Goal: Task Accomplishment & Management: Manage account settings

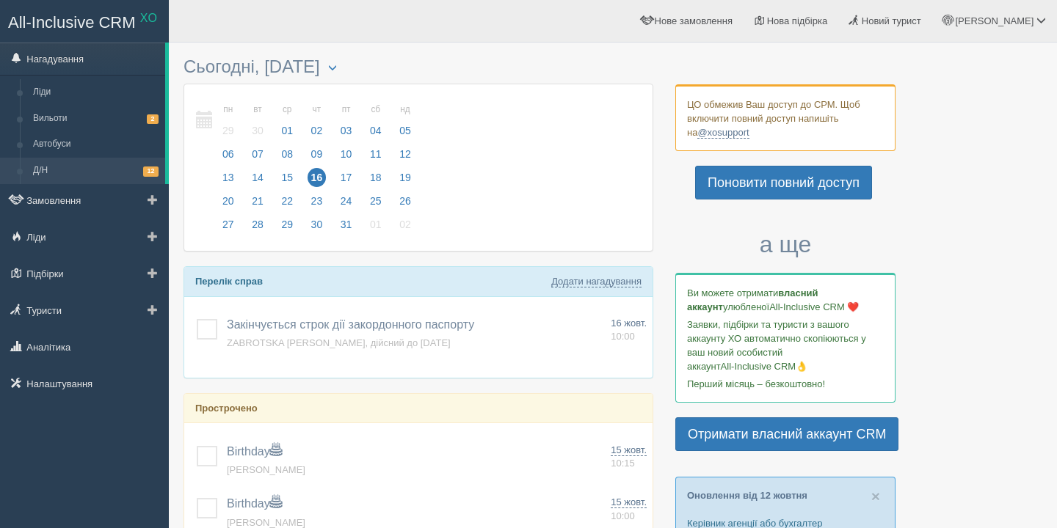
click at [104, 173] on link "Д/Н 12" at bounding box center [95, 171] width 139 height 26
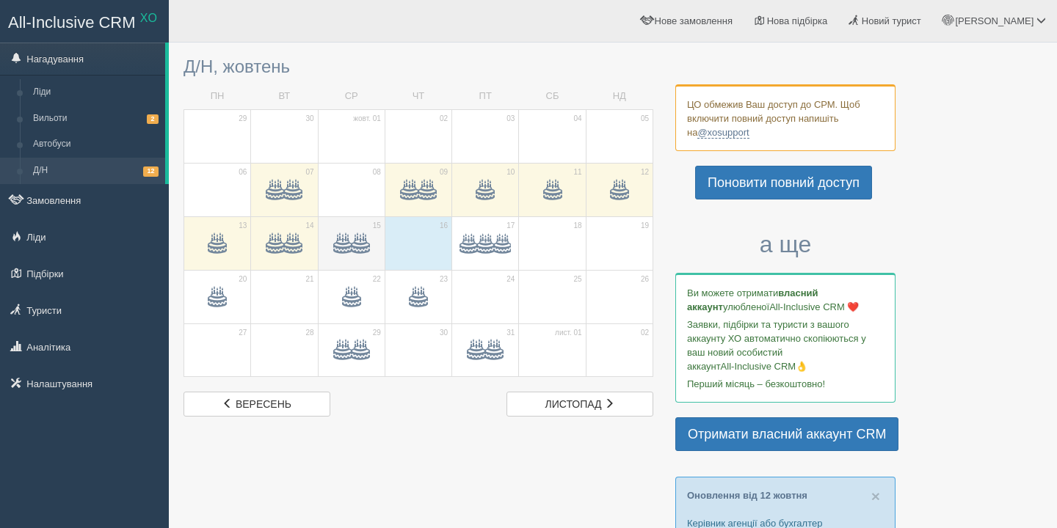
click at [358, 253] on span at bounding box center [361, 245] width 18 height 18
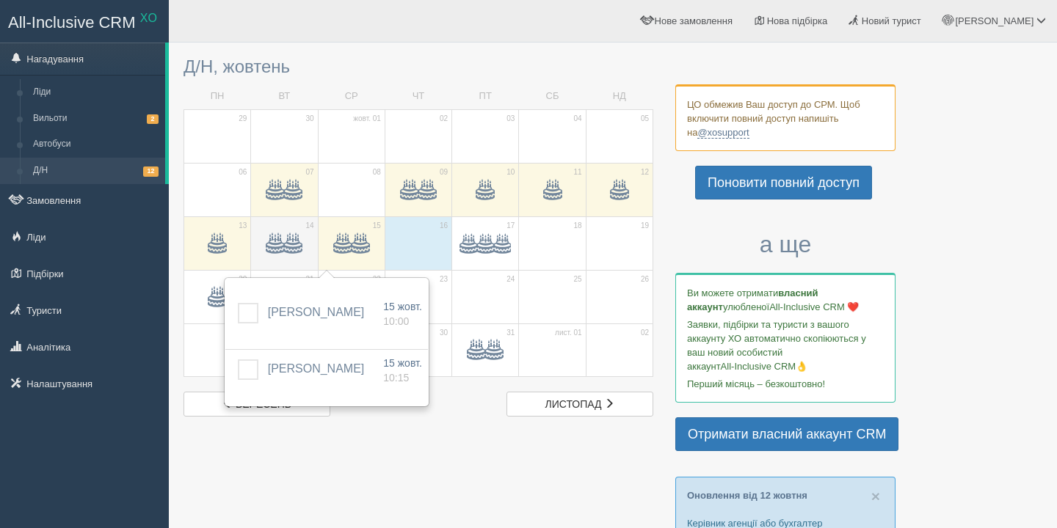
click at [287, 248] on span at bounding box center [293, 245] width 18 height 18
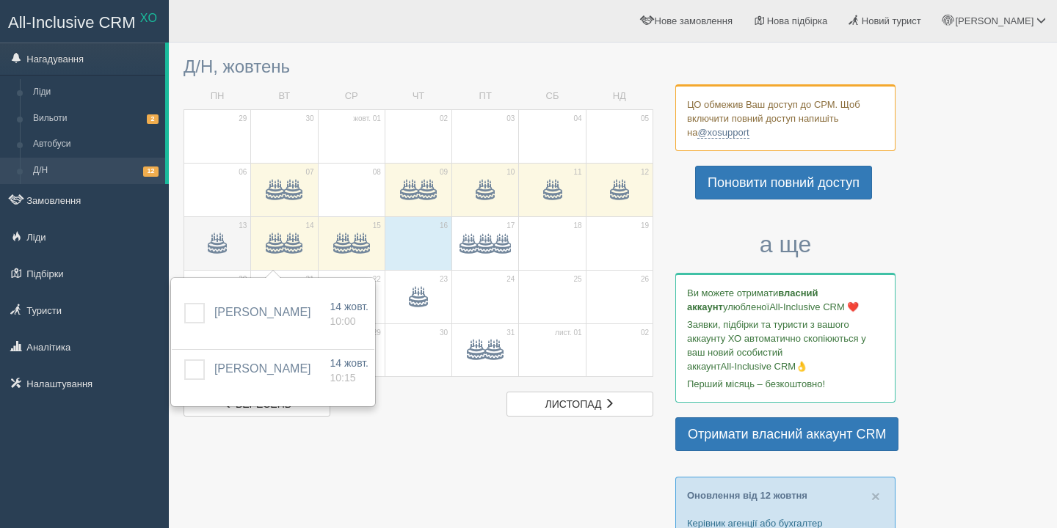
click at [227, 241] on span at bounding box center [217, 247] width 51 height 25
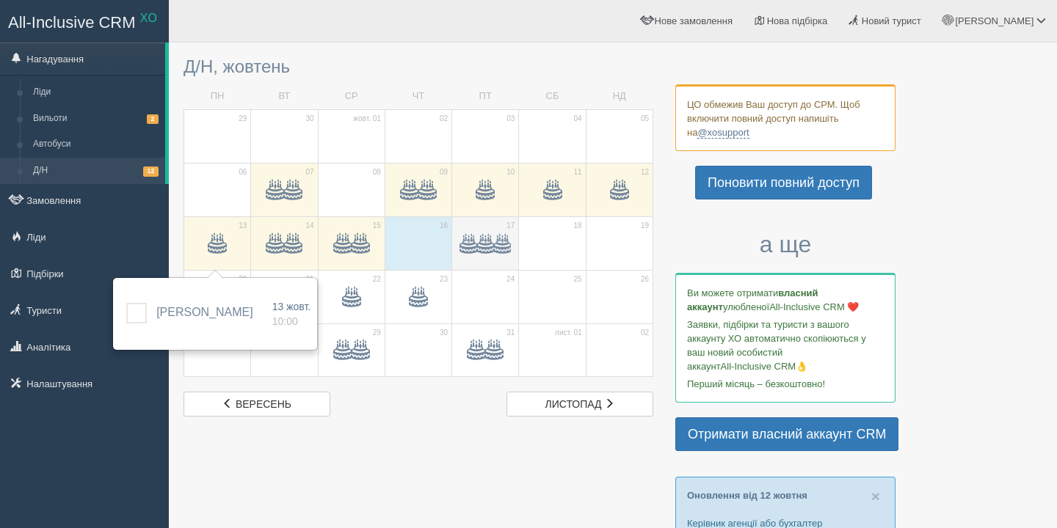
click at [490, 250] on span at bounding box center [485, 244] width 17 height 17
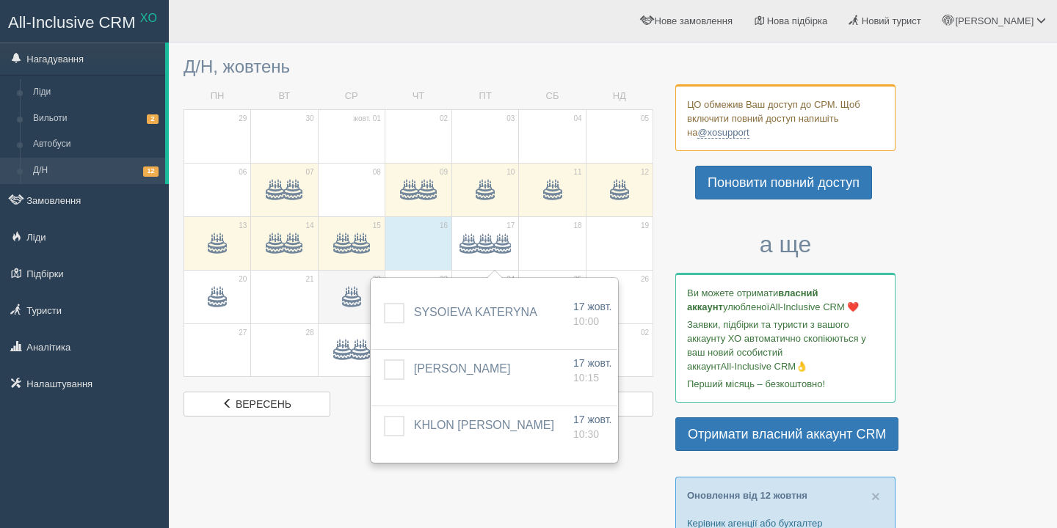
click at [361, 308] on span at bounding box center [351, 300] width 51 height 25
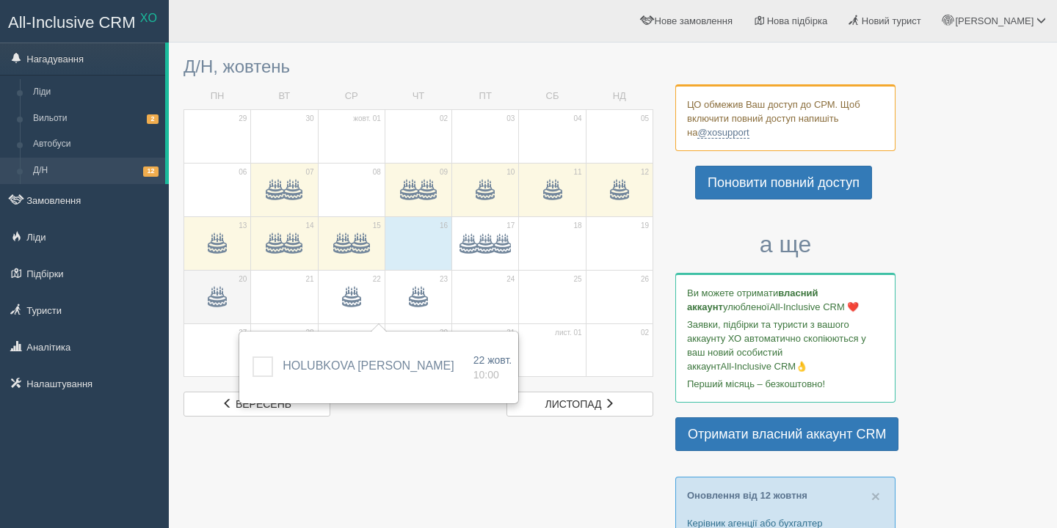
click at [212, 302] on span at bounding box center [217, 298] width 18 height 18
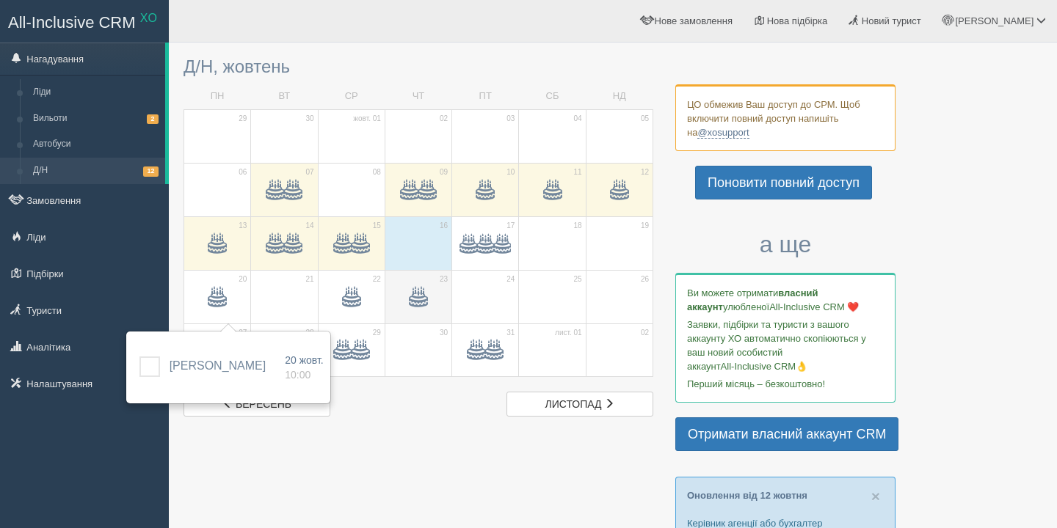
click at [428, 301] on span at bounding box center [418, 300] width 51 height 25
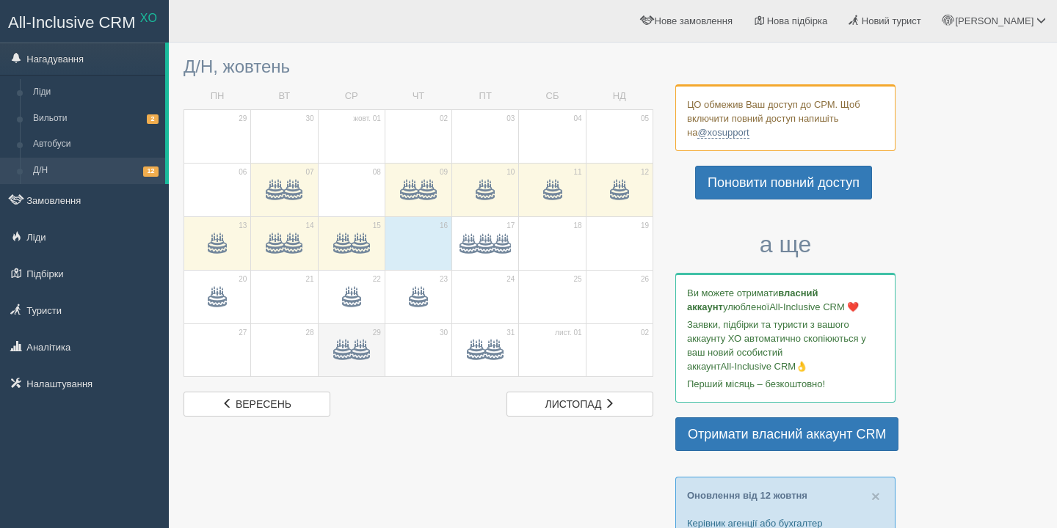
click at [357, 357] on span at bounding box center [361, 352] width 18 height 18
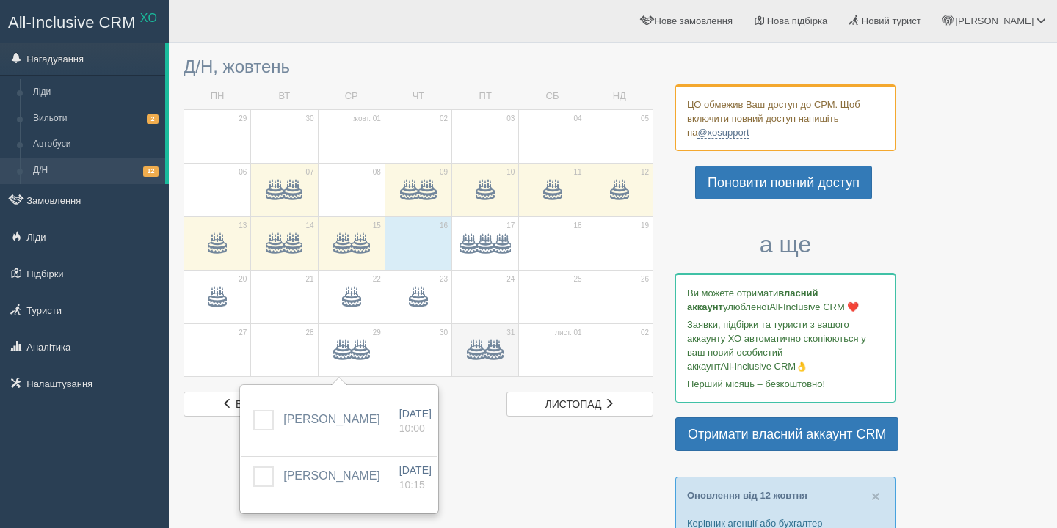
click at [481, 357] on span at bounding box center [477, 352] width 18 height 18
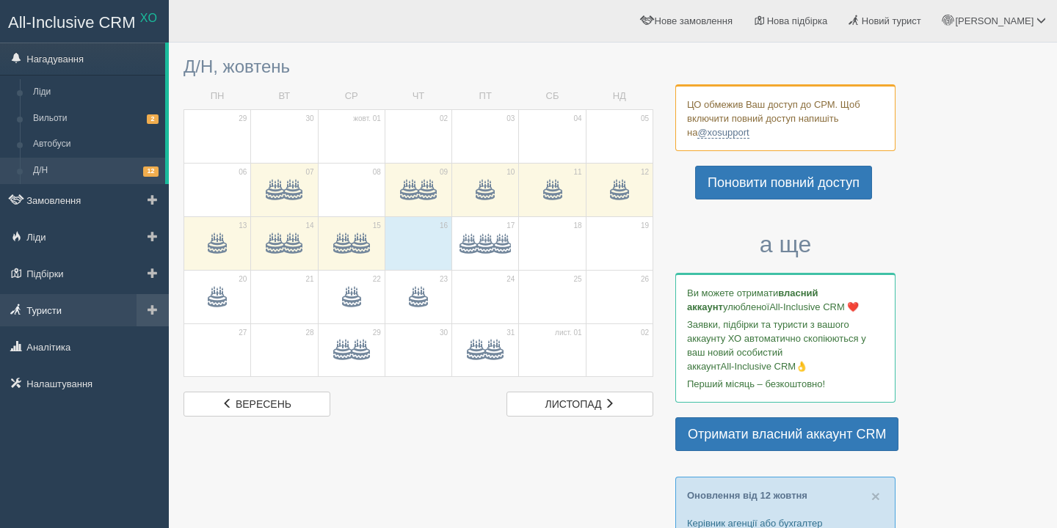
click at [54, 316] on link "Туристи" at bounding box center [84, 310] width 169 height 32
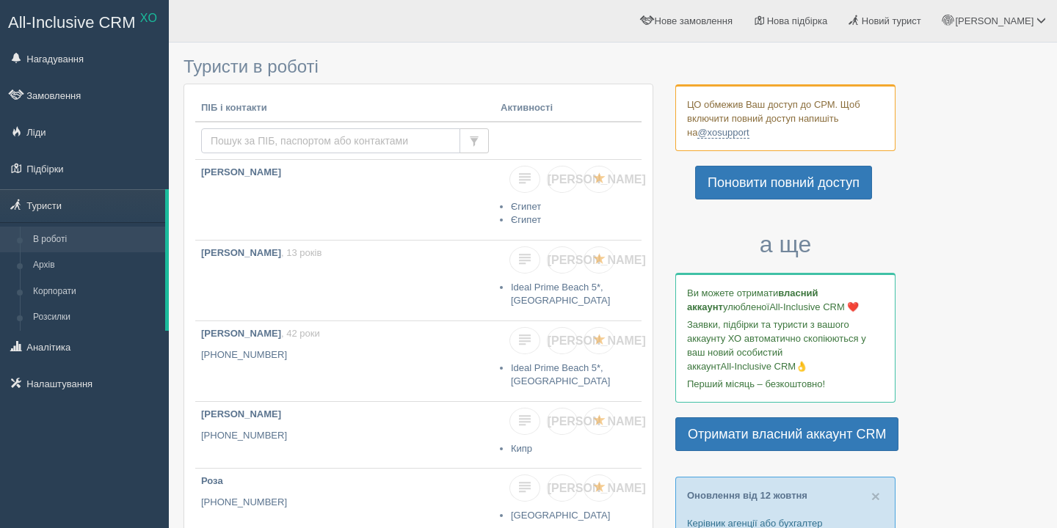
click at [240, 144] on input "text" at bounding box center [330, 140] width 259 height 25
type input "r"
click at [329, 192] on link "[PERSON_NAME]" at bounding box center [344, 200] width 299 height 80
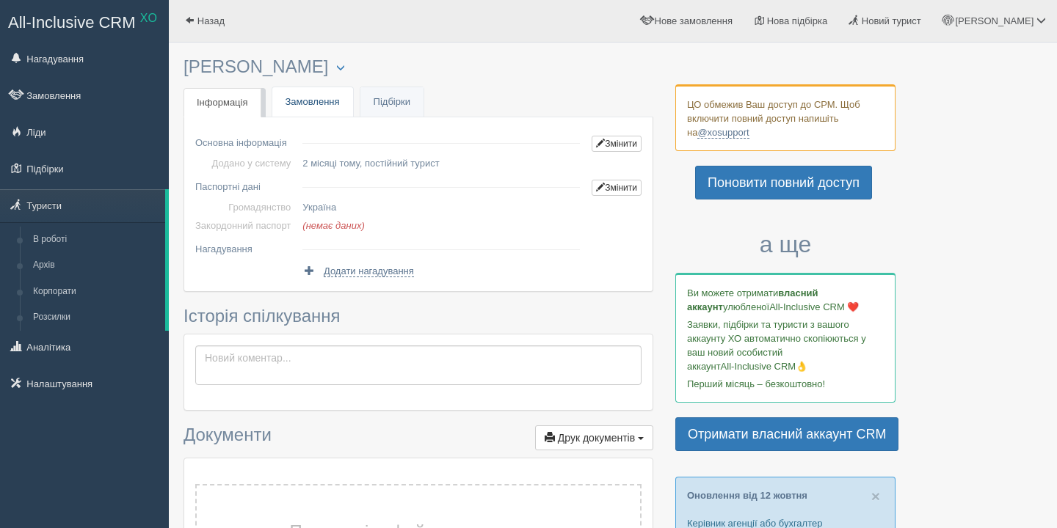
click at [320, 103] on link "Замовлення" at bounding box center [312, 102] width 81 height 30
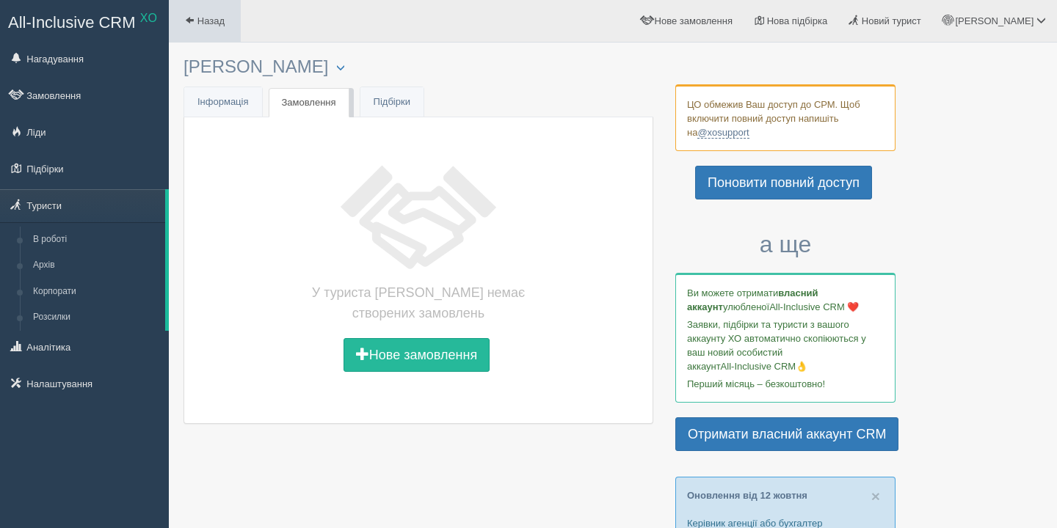
click at [206, 15] on span "Назад" at bounding box center [210, 20] width 27 height 11
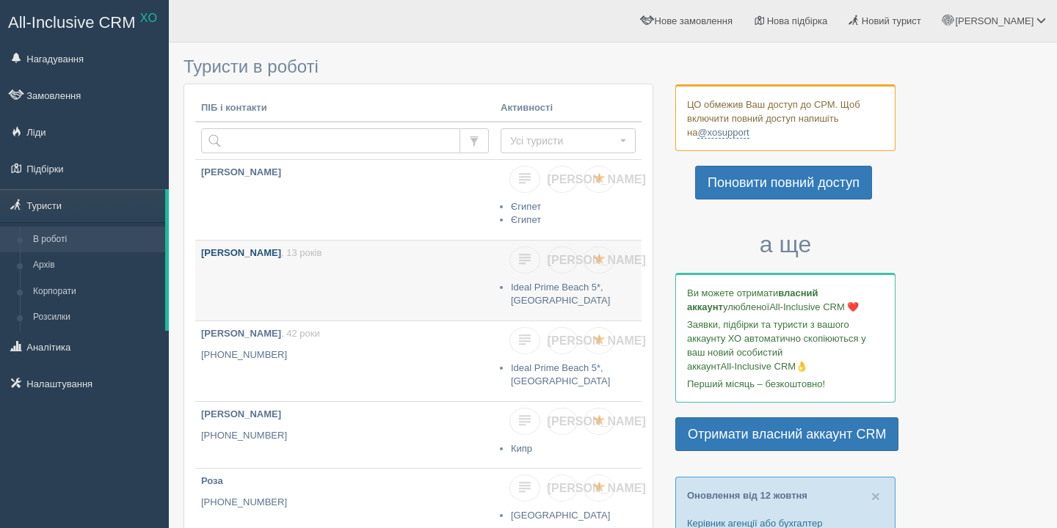
click at [383, 275] on link "Гончаренко Лев , 13 років" at bounding box center [344, 281] width 299 height 80
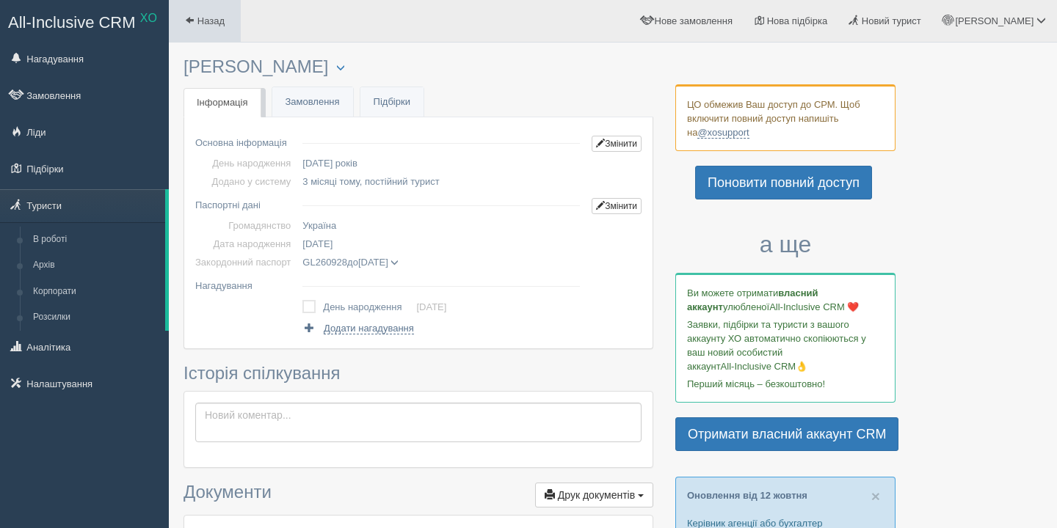
click at [214, 21] on span "Назад" at bounding box center [210, 20] width 27 height 11
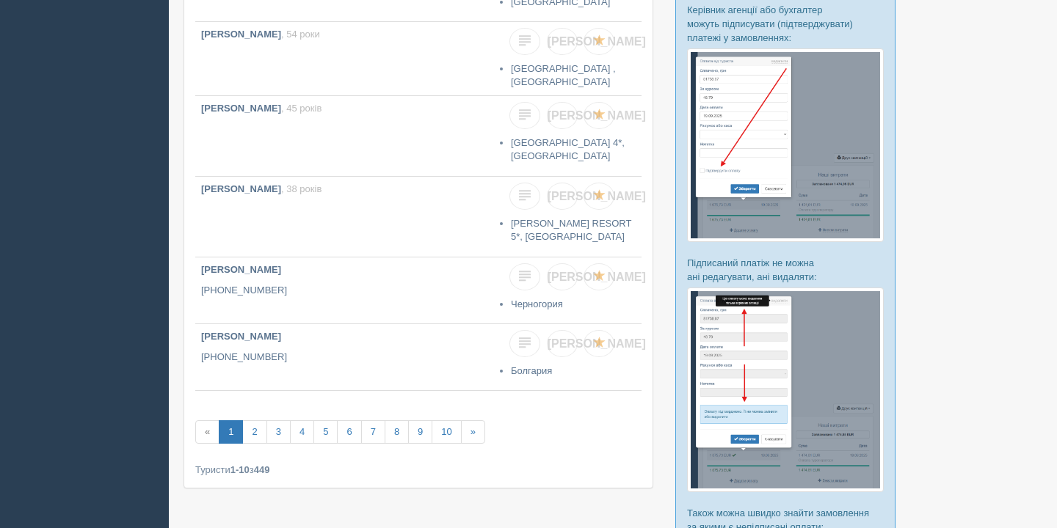
scroll to position [515, 0]
click at [483, 426] on link "»" at bounding box center [473, 432] width 24 height 24
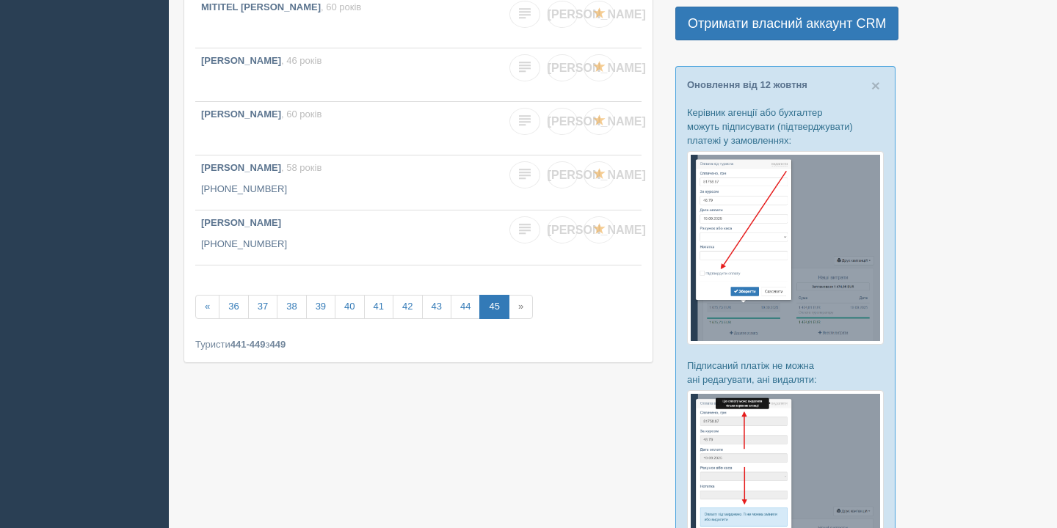
scroll to position [402, 0]
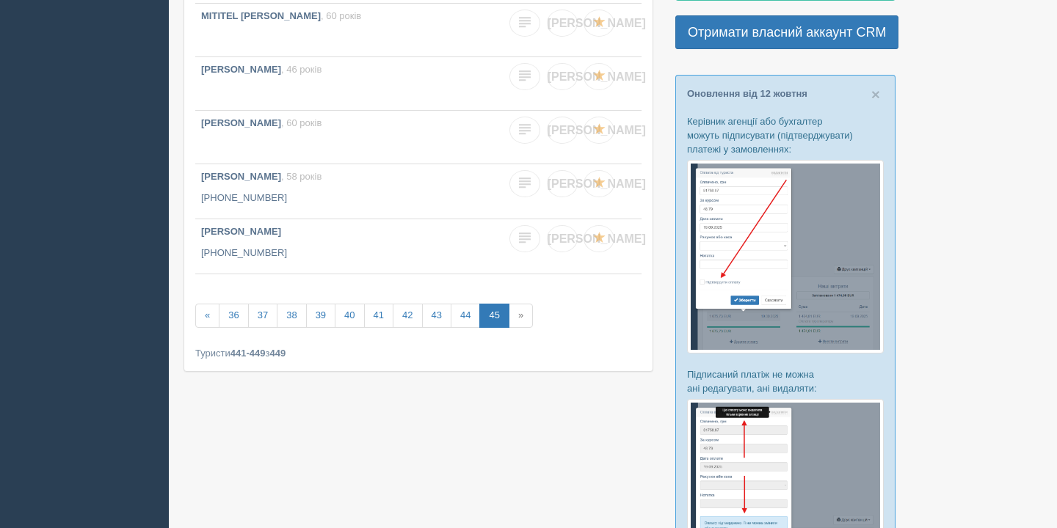
click at [533, 316] on span "»" at bounding box center [521, 316] width 24 height 24
click at [319, 82] on link "ГОЛІЧЕНКО ІВАН , 46 років" at bounding box center [344, 83] width 299 height 53
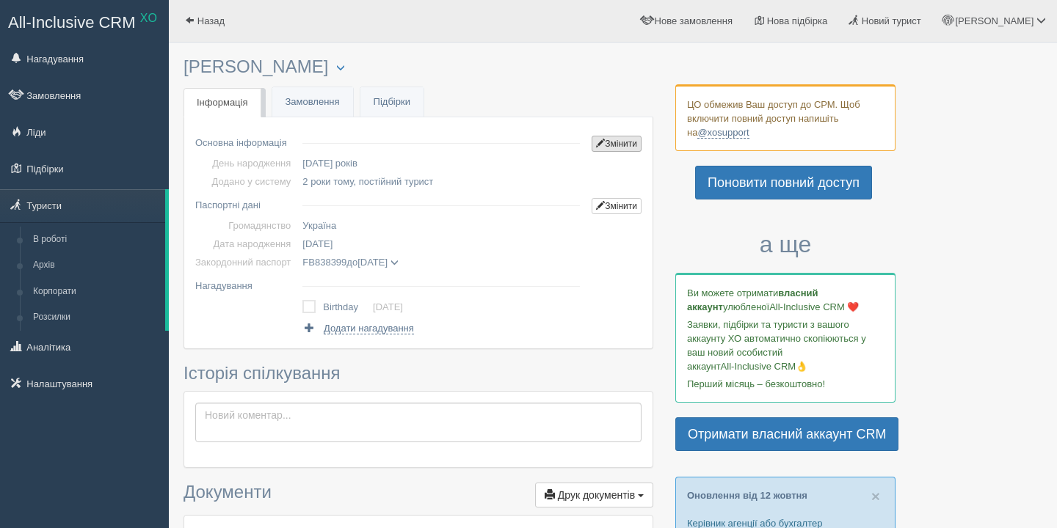
click at [624, 142] on link "Змінити" at bounding box center [617, 144] width 50 height 16
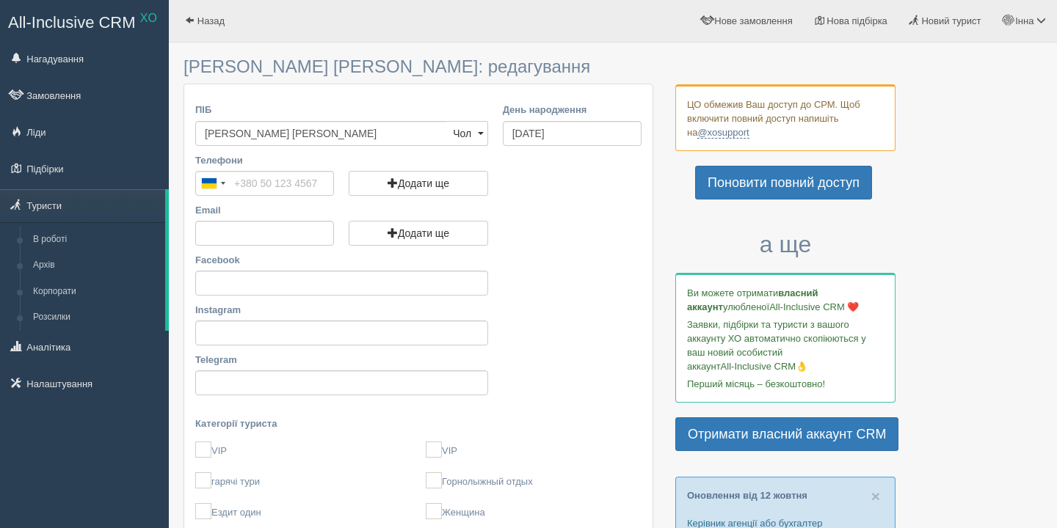
click at [313, 126] on input "ГОЛІЧЕНКО ІВАН" at bounding box center [321, 133] width 252 height 25
click at [305, 144] on input "ГОЛІЧЕНКО ІВАН" at bounding box center [321, 133] width 252 height 25
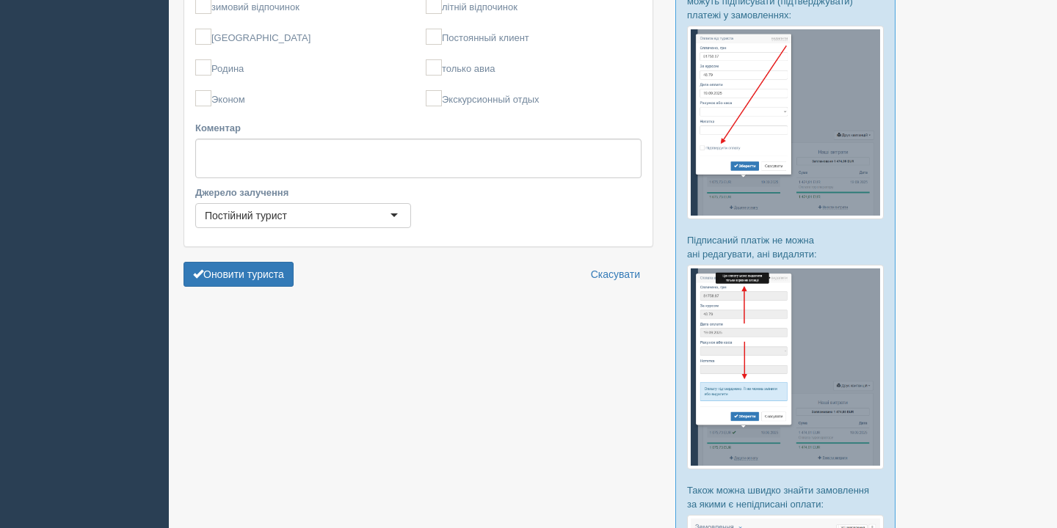
scroll to position [570, 0]
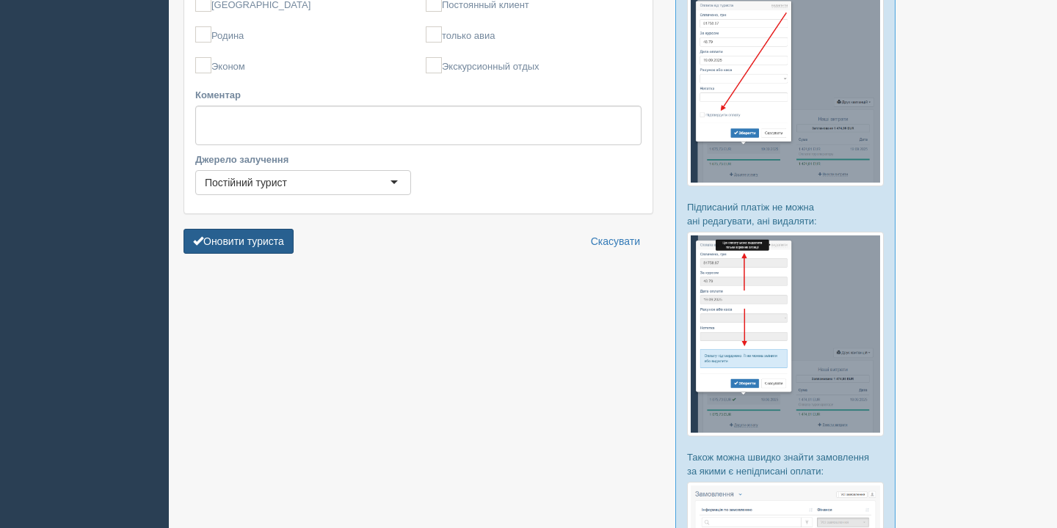
type input "ГОЛІЧЕНКО ЕВГЕН"
click at [260, 244] on button "Оновити туриста" at bounding box center [238, 241] width 110 height 25
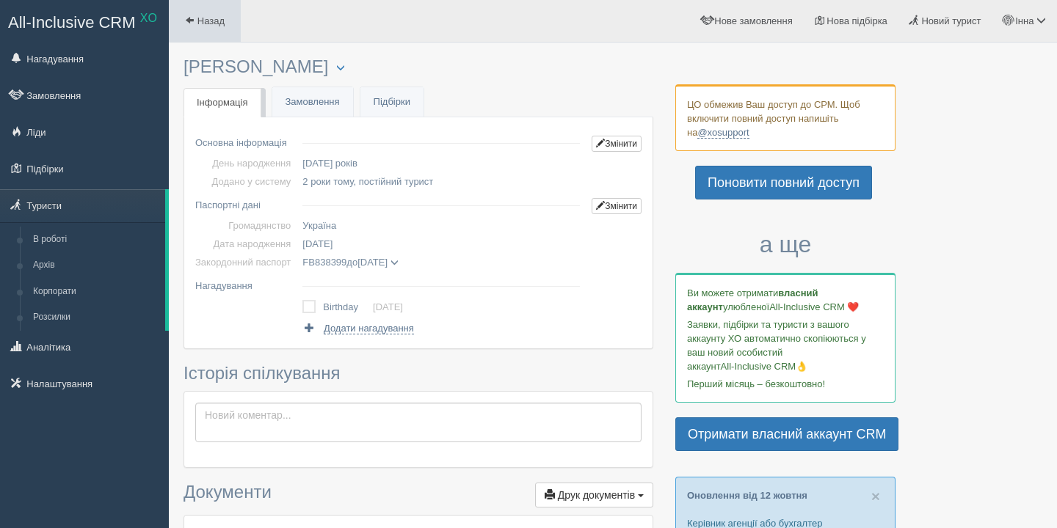
click at [217, 28] on link "Назад" at bounding box center [205, 21] width 72 height 42
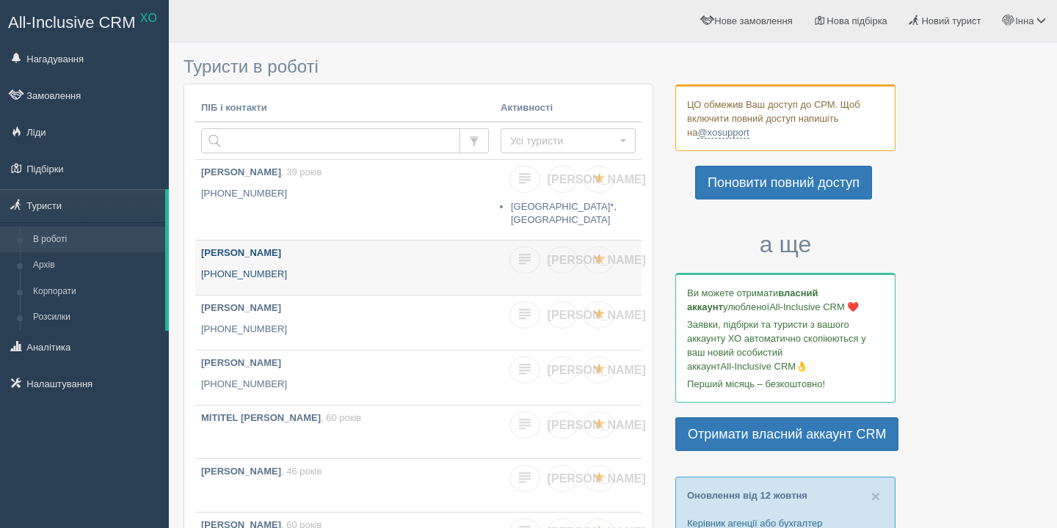
click at [341, 272] on p "+380 93 745 6985" at bounding box center [345, 275] width 288 height 14
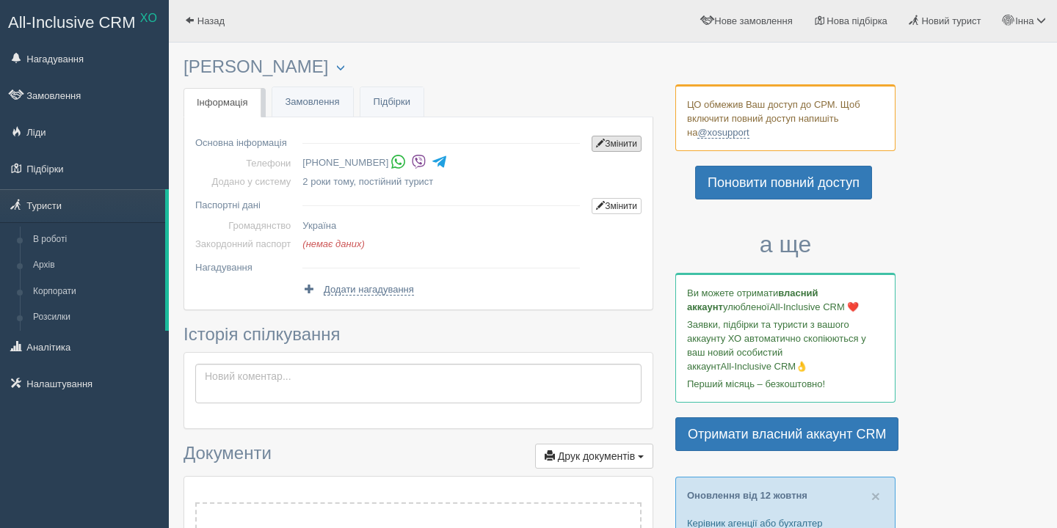
click at [605, 143] on link "Змінити" at bounding box center [617, 144] width 50 height 16
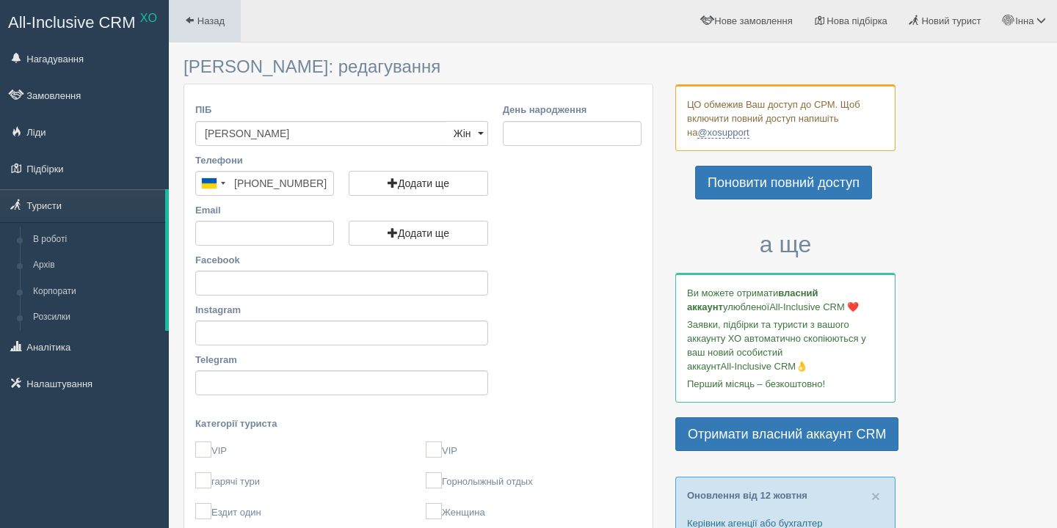
click at [210, 23] on span "Назад" at bounding box center [210, 20] width 27 height 11
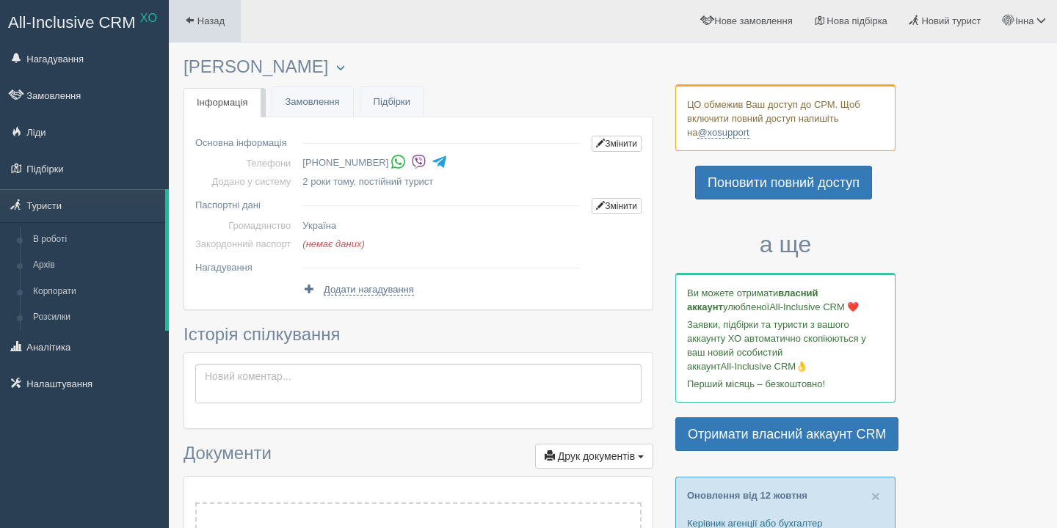
click at [207, 23] on span "Назад" at bounding box center [210, 20] width 27 height 11
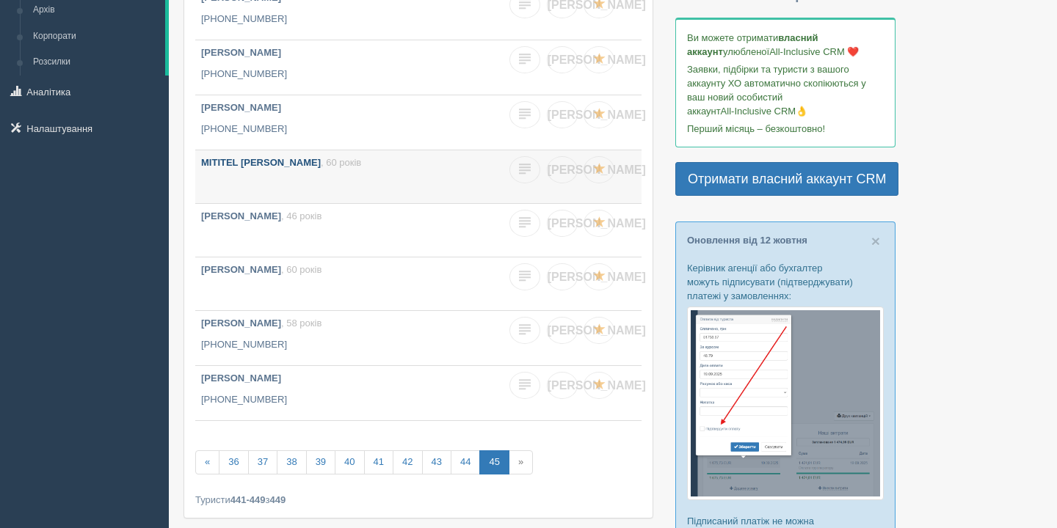
scroll to position [265, 0]
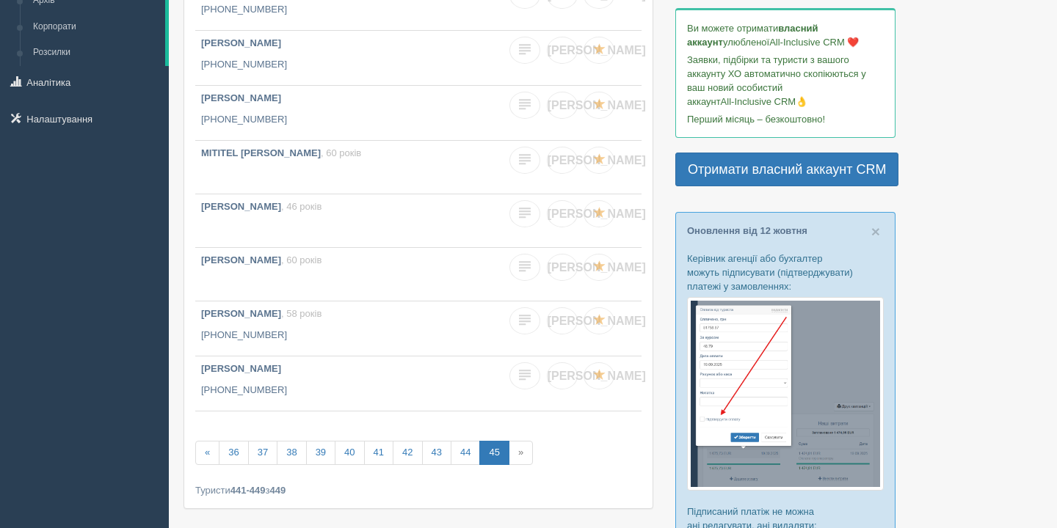
click at [533, 456] on span "»" at bounding box center [521, 453] width 24 height 24
click at [533, 451] on span "»" at bounding box center [521, 453] width 24 height 24
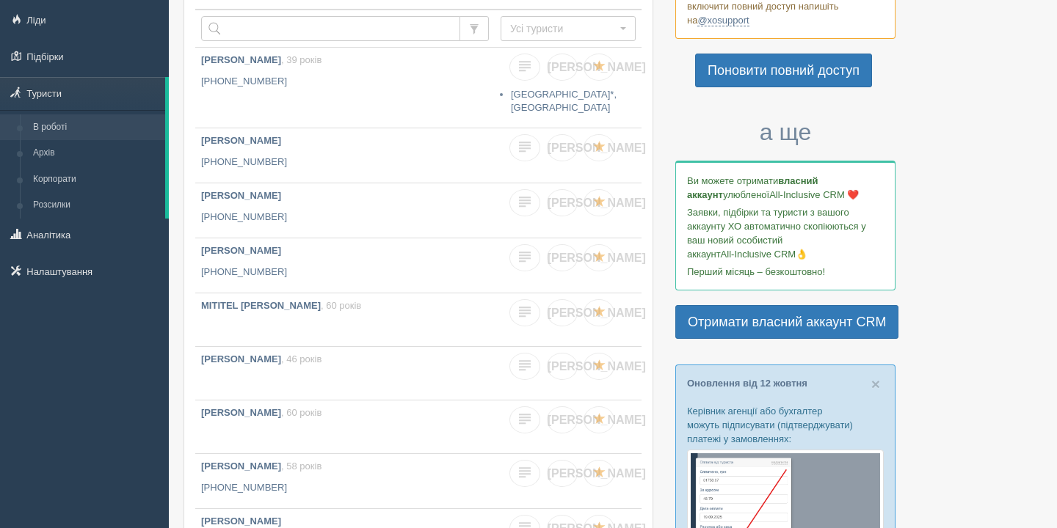
scroll to position [115, 0]
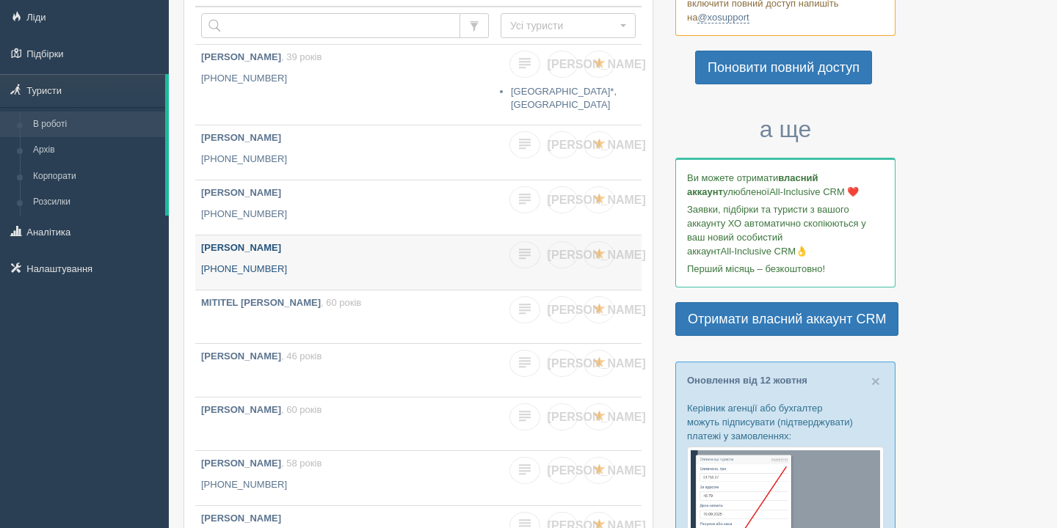
click at [427, 266] on p "[PHONE_NUMBER]" at bounding box center [345, 270] width 288 height 14
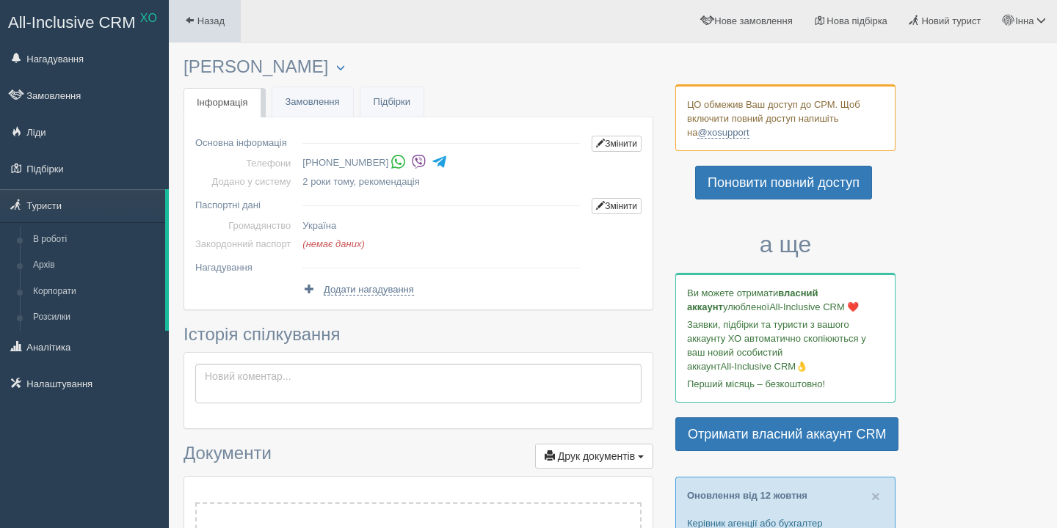
click at [201, 15] on span "Назад" at bounding box center [210, 20] width 27 height 11
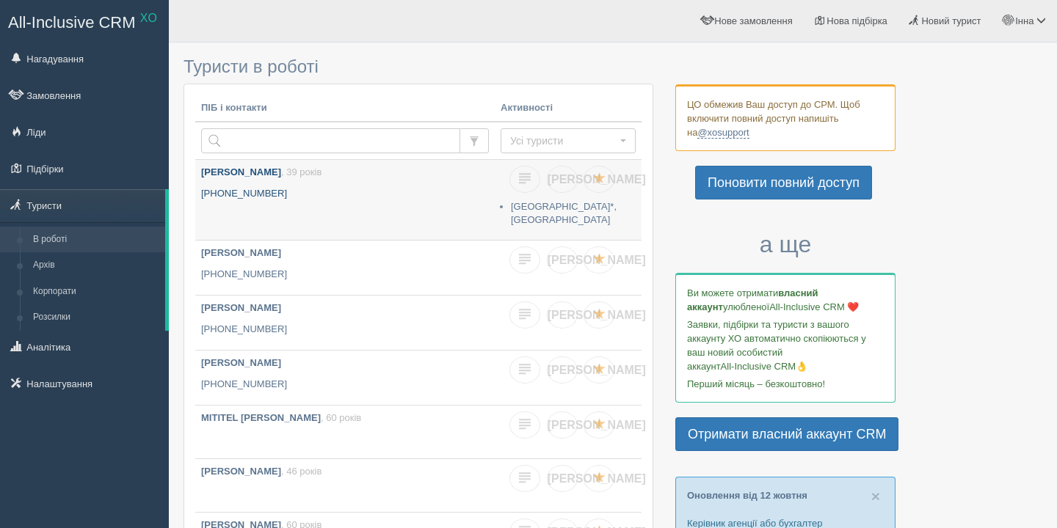
click at [324, 201] on link "[PERSON_NAME] , 39 років [PHONE_NUMBER]" at bounding box center [344, 200] width 299 height 80
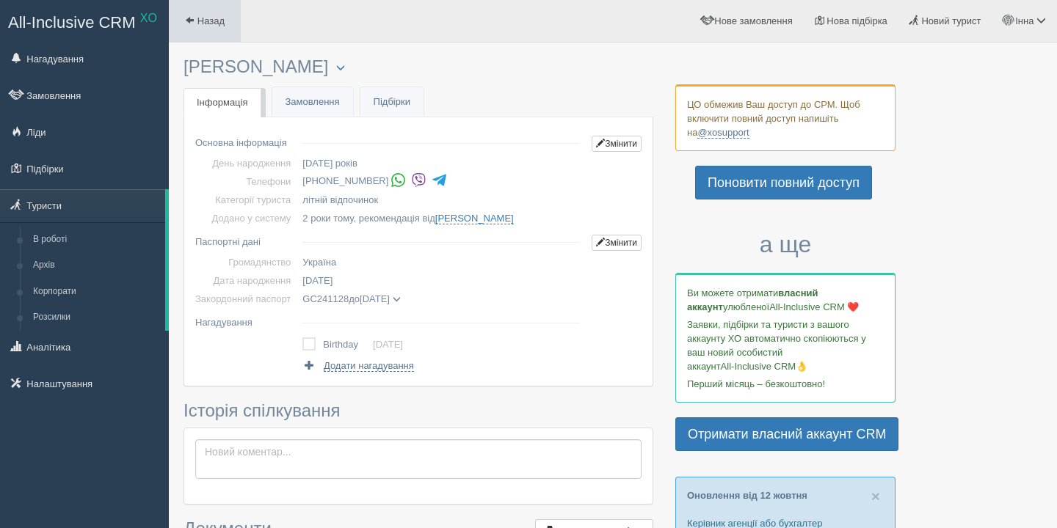
click at [203, 17] on span "Назад" at bounding box center [210, 20] width 27 height 11
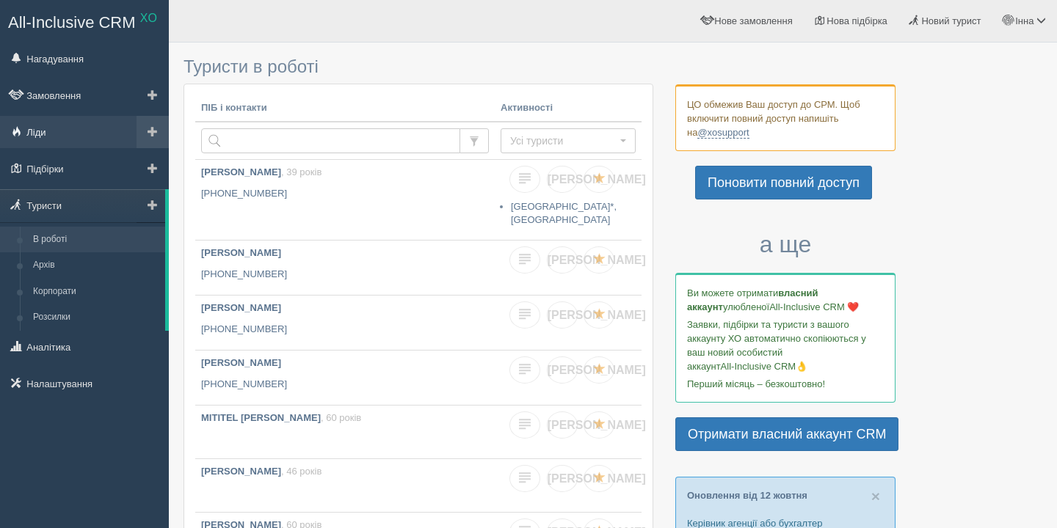
click at [100, 134] on link "Ліди" at bounding box center [84, 132] width 169 height 32
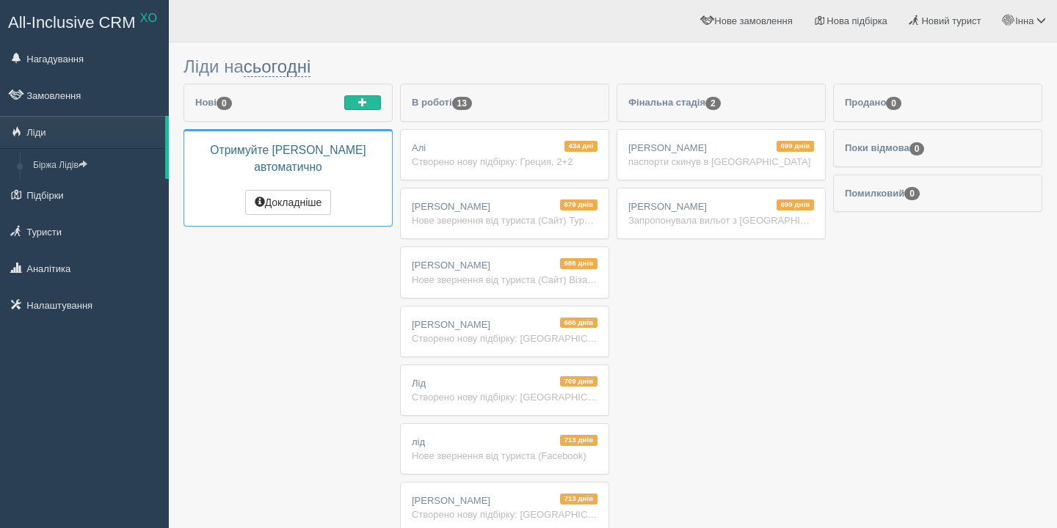
click at [480, 155] on div "Створено нову підбірку: Греция, 2+2" at bounding box center [505, 162] width 186 height 14
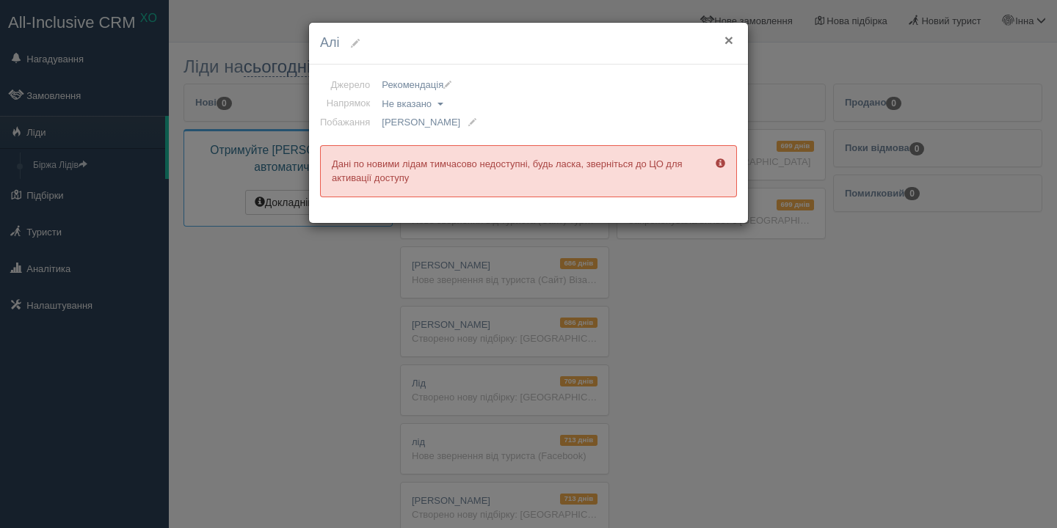
click at [727, 39] on button "×" at bounding box center [728, 39] width 9 height 15
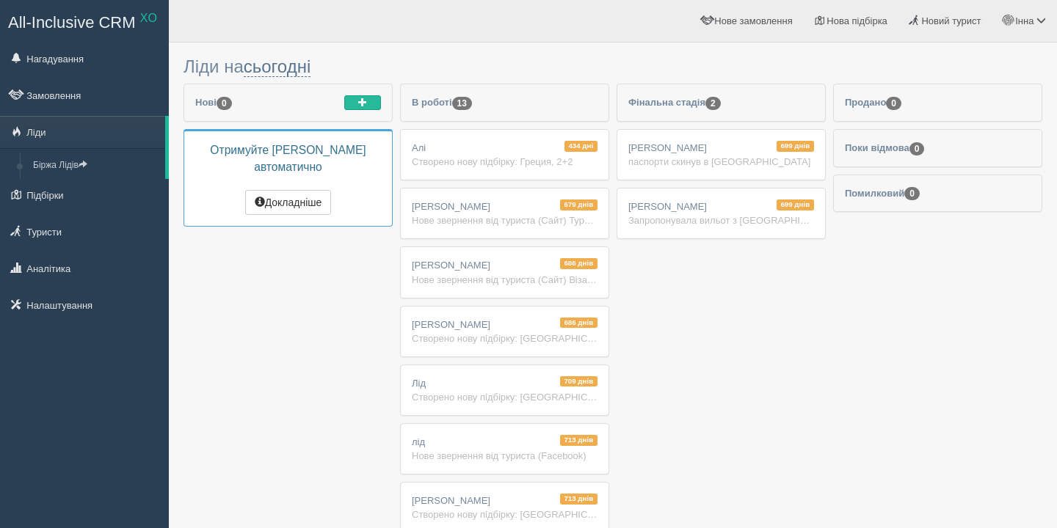
click at [487, 204] on div "679 днів АТАЯН Нове звернення від туриста (Сайт) Туркмен Шенген Португалія 1500…" at bounding box center [505, 214] width 208 height 50
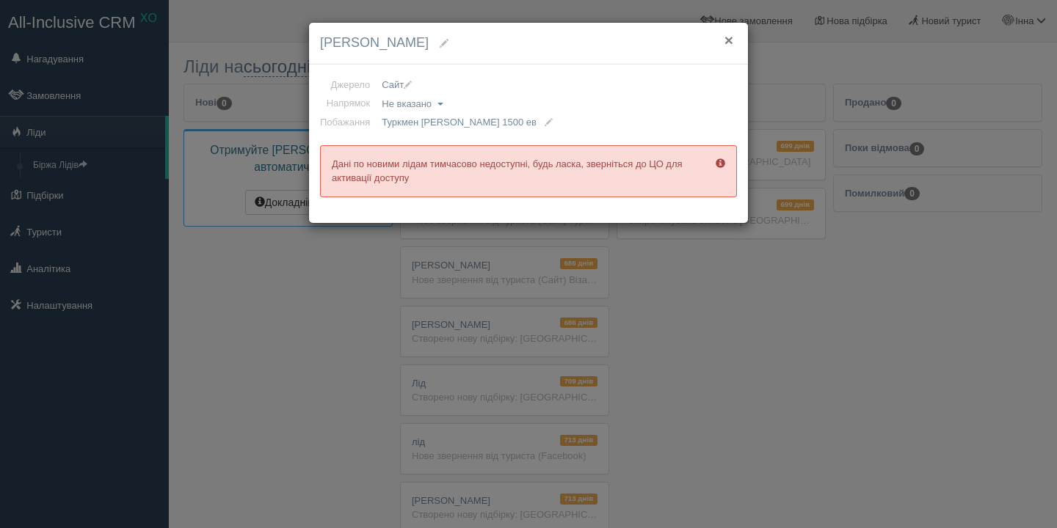
click at [724, 41] on button "×" at bounding box center [728, 39] width 9 height 15
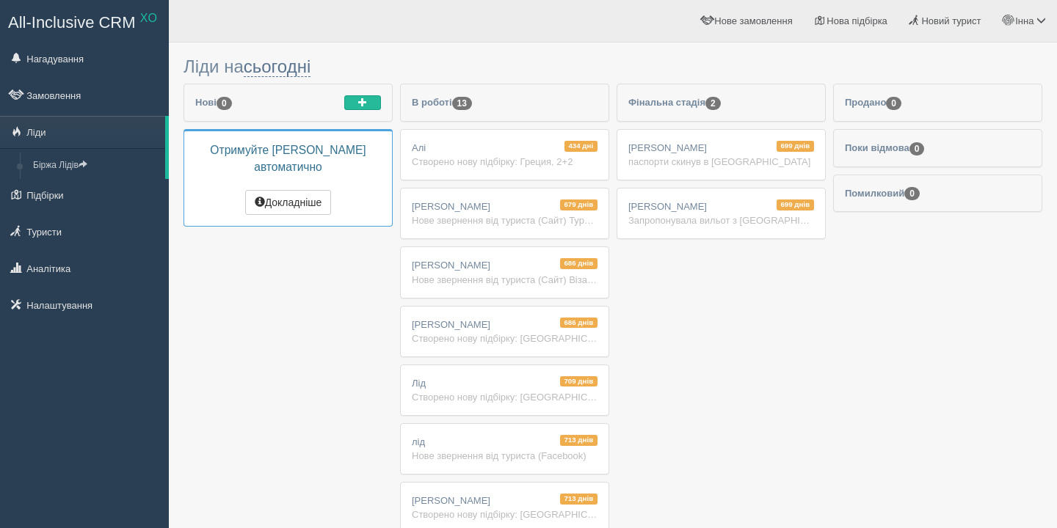
click at [695, 156] on div "паспорти скинув в viber" at bounding box center [721, 162] width 186 height 14
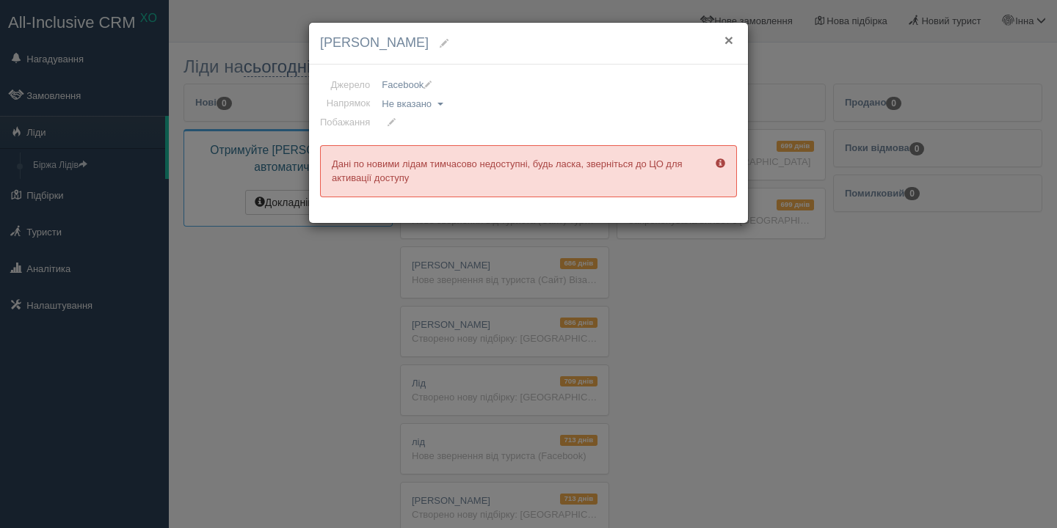
click at [726, 42] on button "×" at bounding box center [728, 39] width 9 height 15
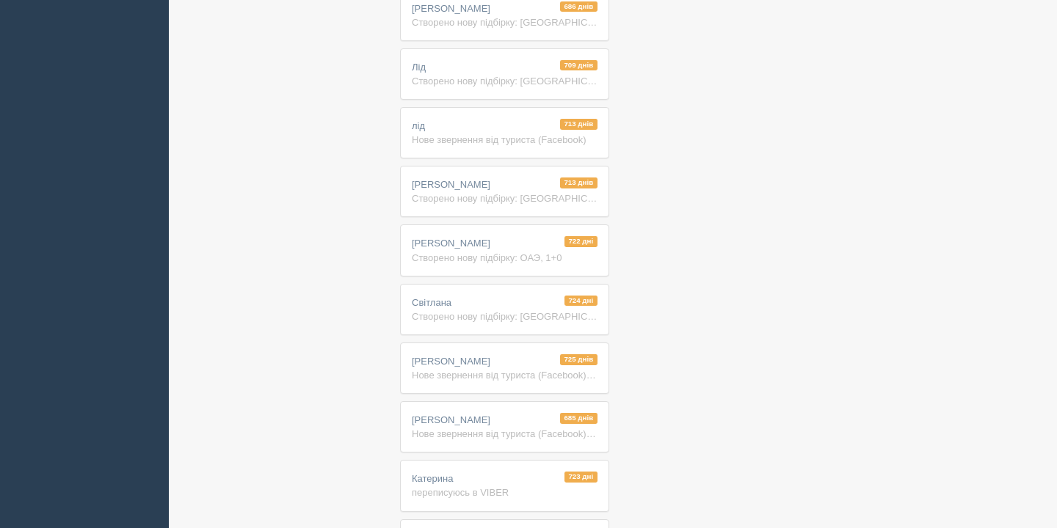
scroll to position [317, 0]
click at [498, 254] on div "Створено нову підбірку: ОАЭ, 1+0" at bounding box center [505, 257] width 186 height 14
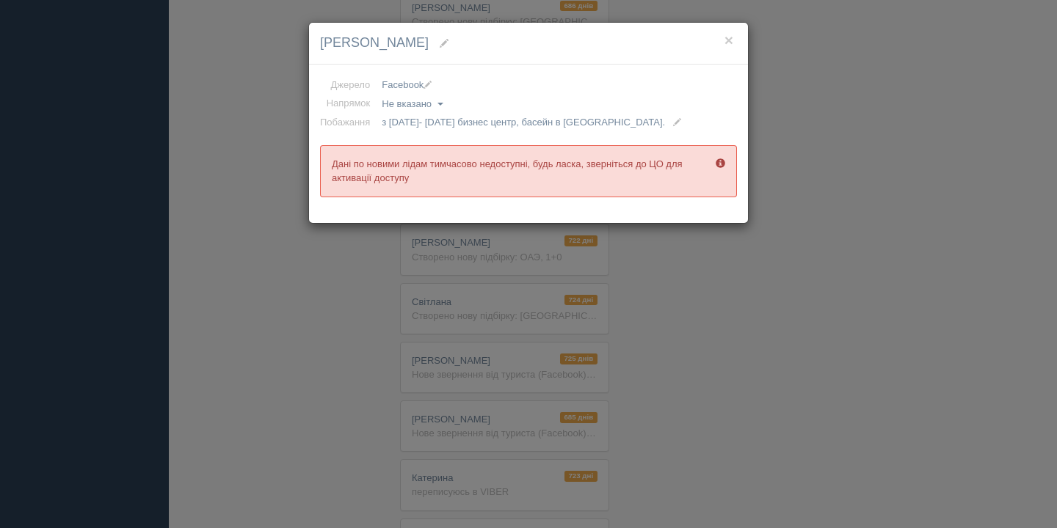
click at [440, 42] on span at bounding box center [444, 43] width 9 height 9
click at [730, 42] on button "×" at bounding box center [728, 39] width 9 height 15
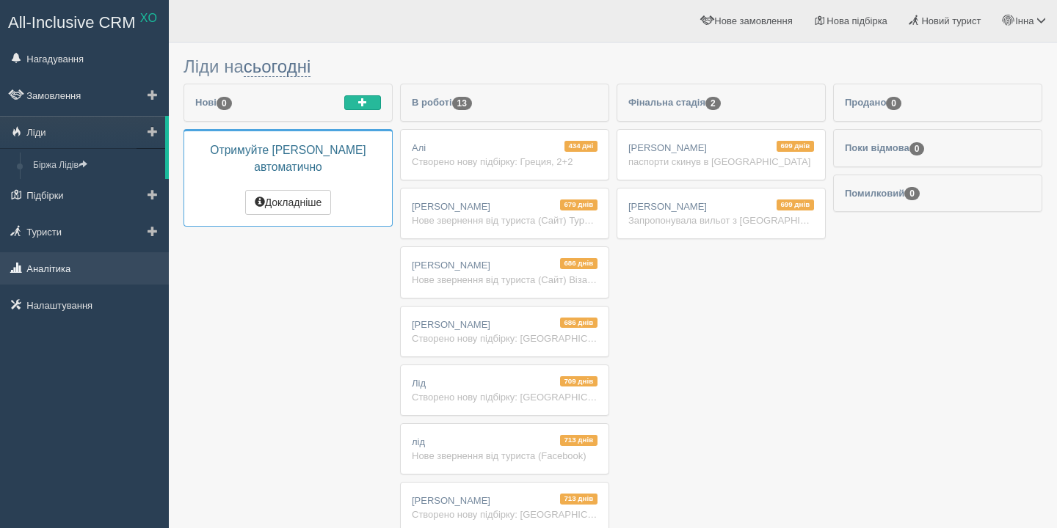
click at [61, 266] on link "Аналітика" at bounding box center [84, 268] width 169 height 32
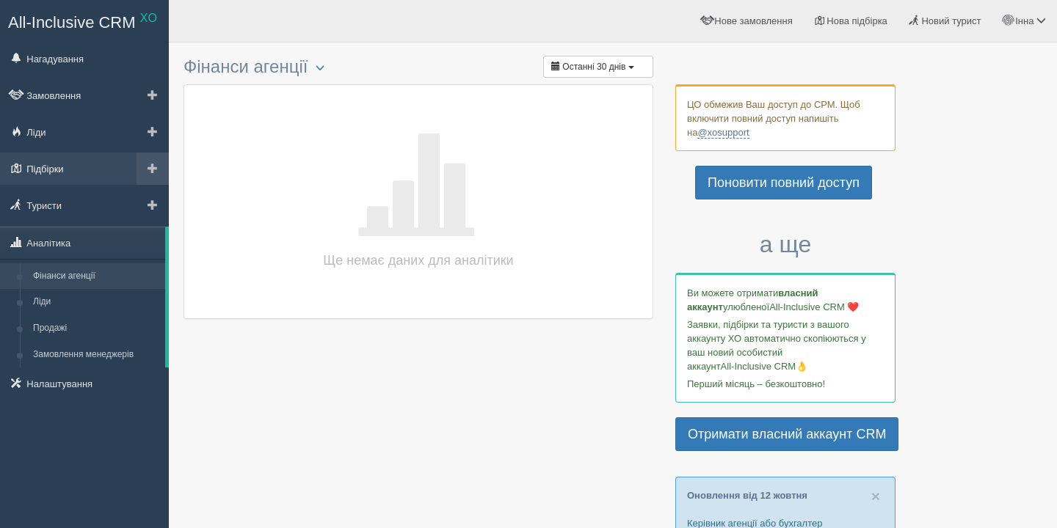
click at [76, 172] on link "Підбірки" at bounding box center [84, 169] width 169 height 32
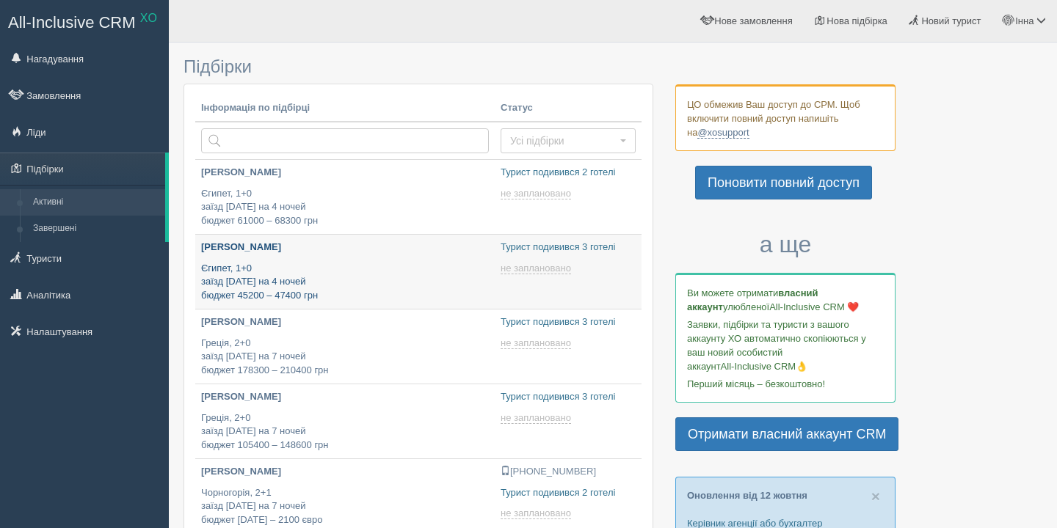
type input "[DATE] 18:45"
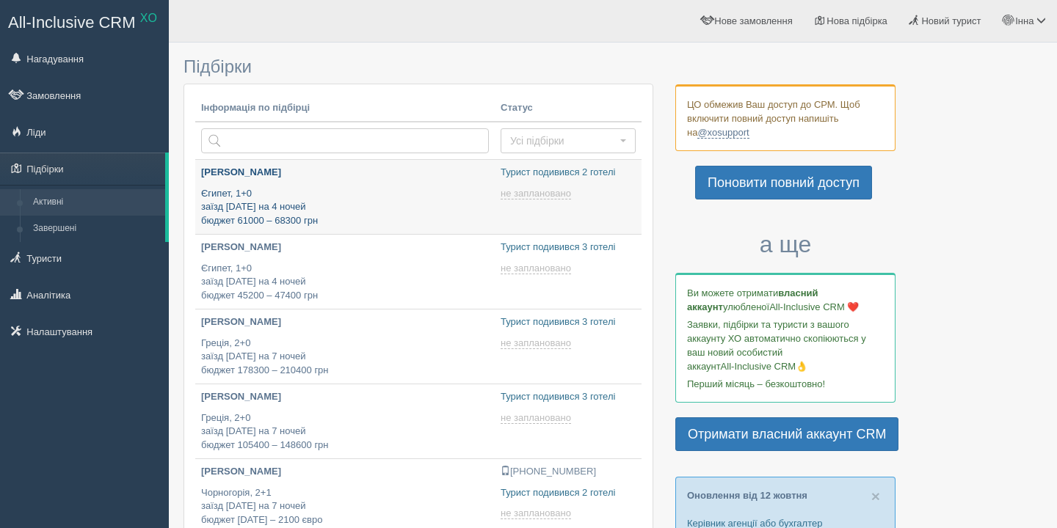
type input "[DATE] 18:50"
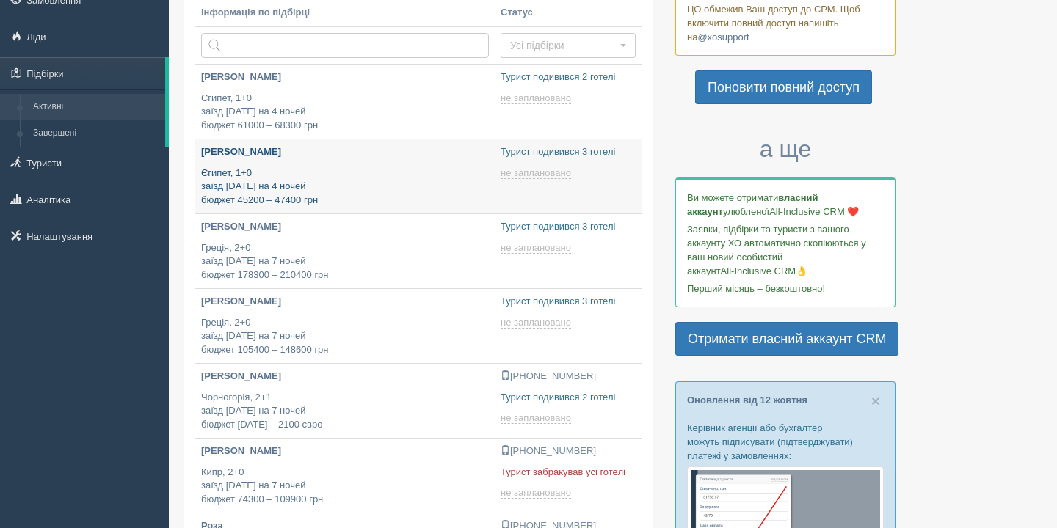
type input "[DATE] 18:45"
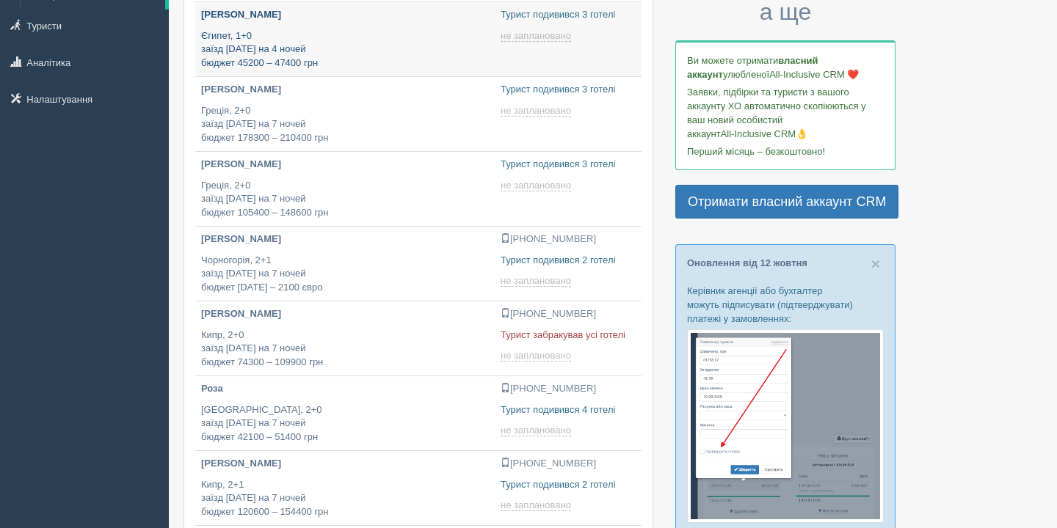
type input "[DATE] 19:55"
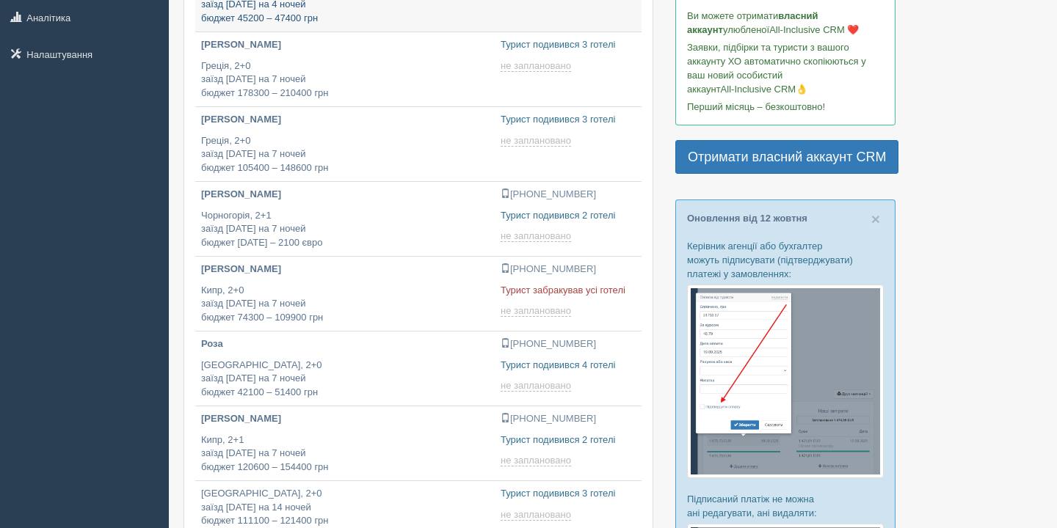
type input "2025-10-16 11:30"
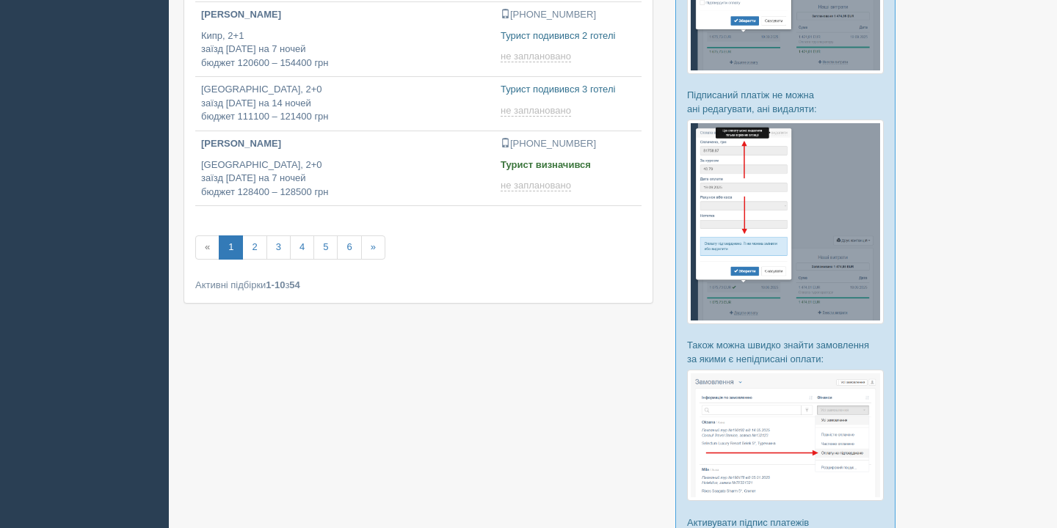
scroll to position [684, 0]
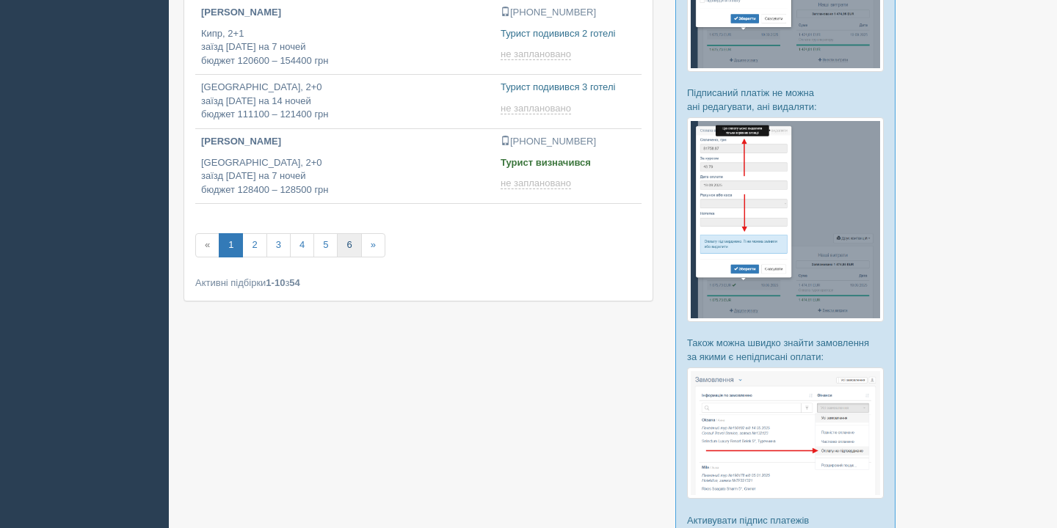
click at [355, 247] on link "6" at bounding box center [349, 245] width 24 height 24
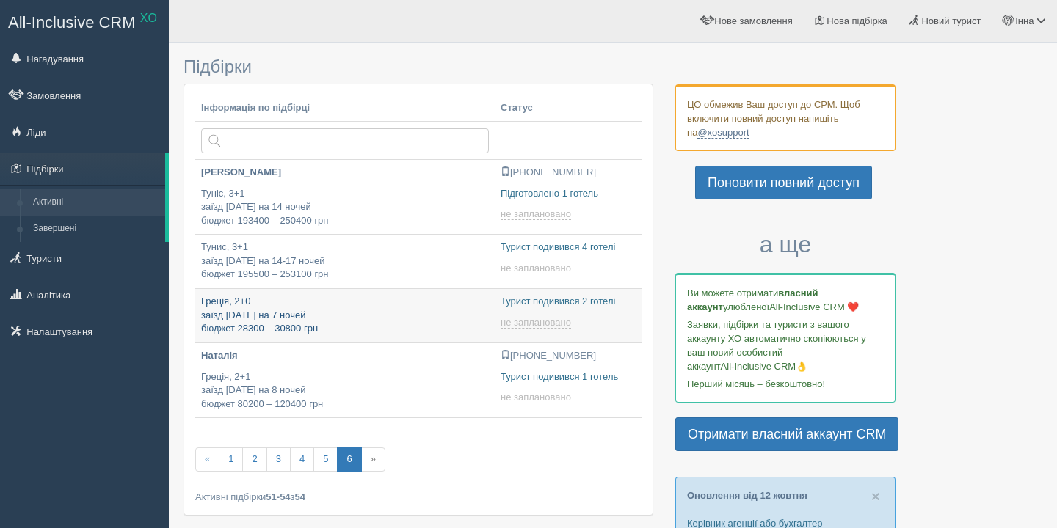
type input "[DATE] 16:45"
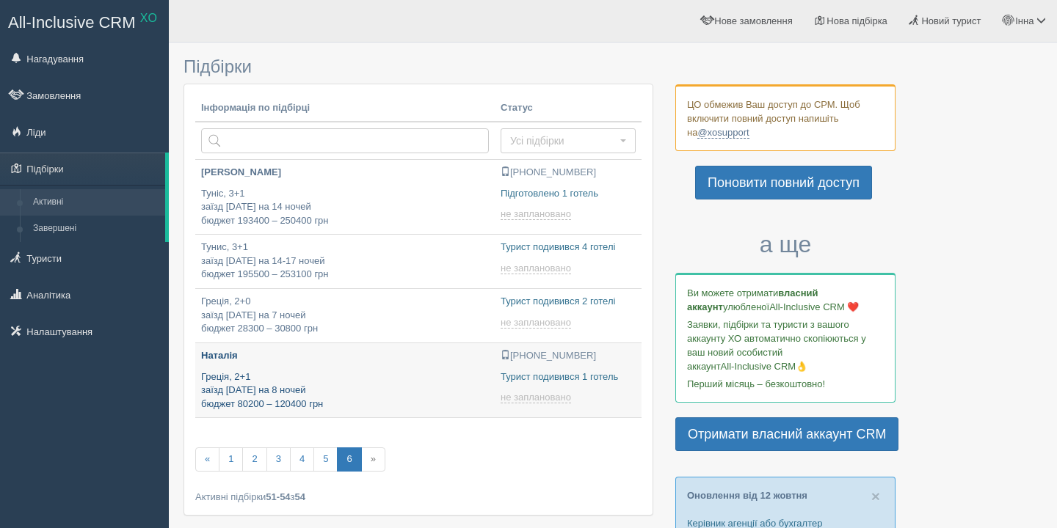
type input "[DATE] 13:55"
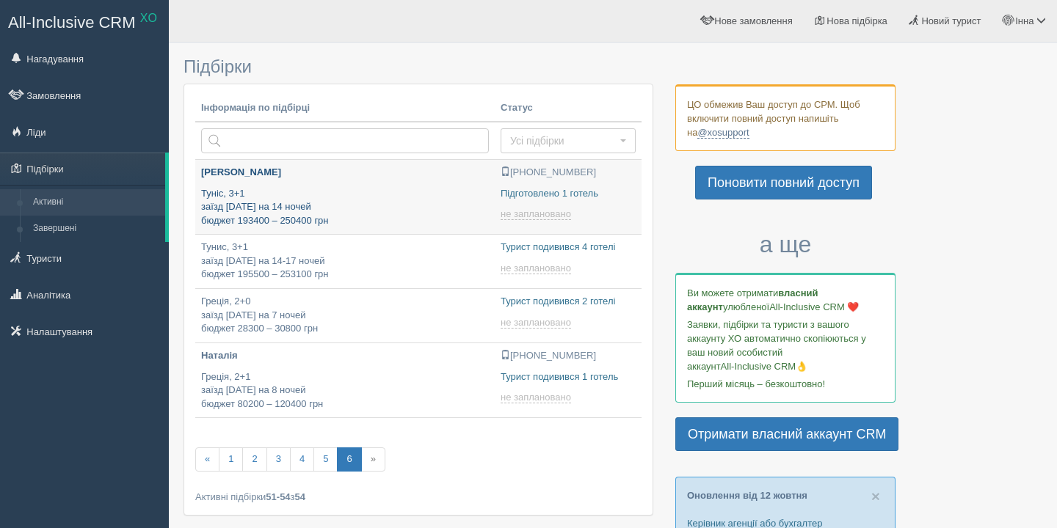
type input "[DATE] 10:35"
